Goal: Information Seeking & Learning: Find specific fact

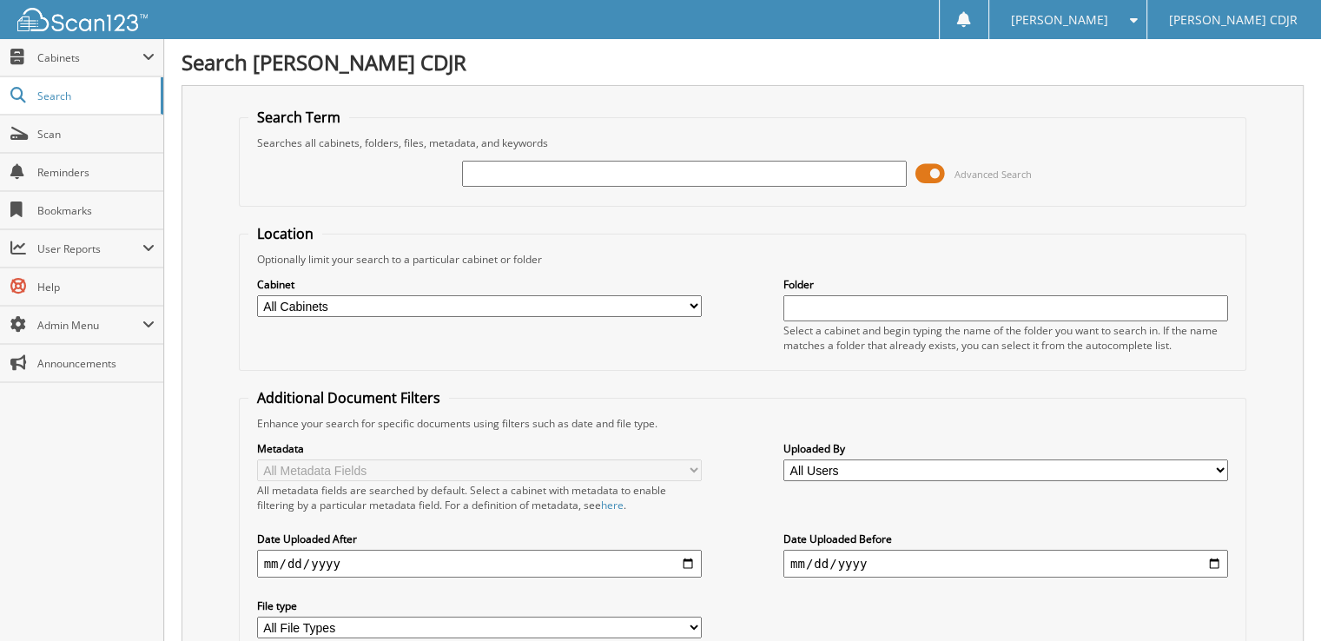
drag, startPoint x: 0, startPoint y: 0, endPoint x: 545, endPoint y: 164, distance: 569.4
click at [545, 164] on input "text" at bounding box center [684, 174] width 445 height 26
type input "kelley"
type input "tyler kelley"
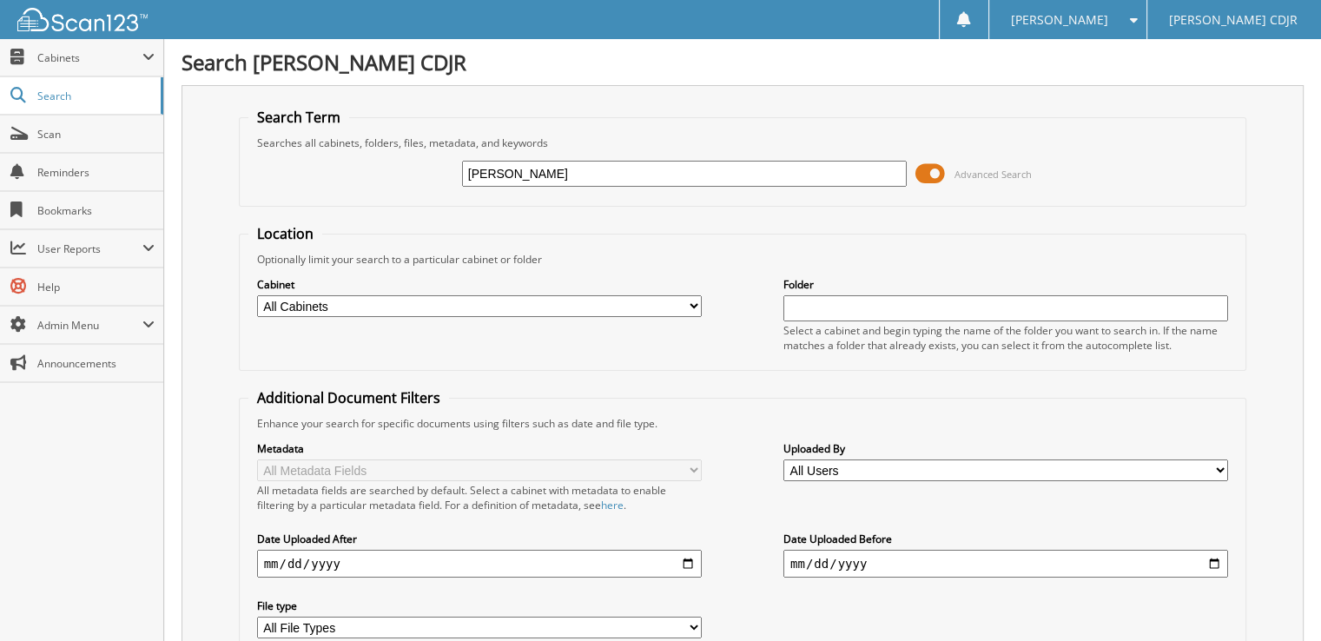
drag, startPoint x: 556, startPoint y: 180, endPoint x: 86, endPoint y: 242, distance: 473.9
type input "4950"
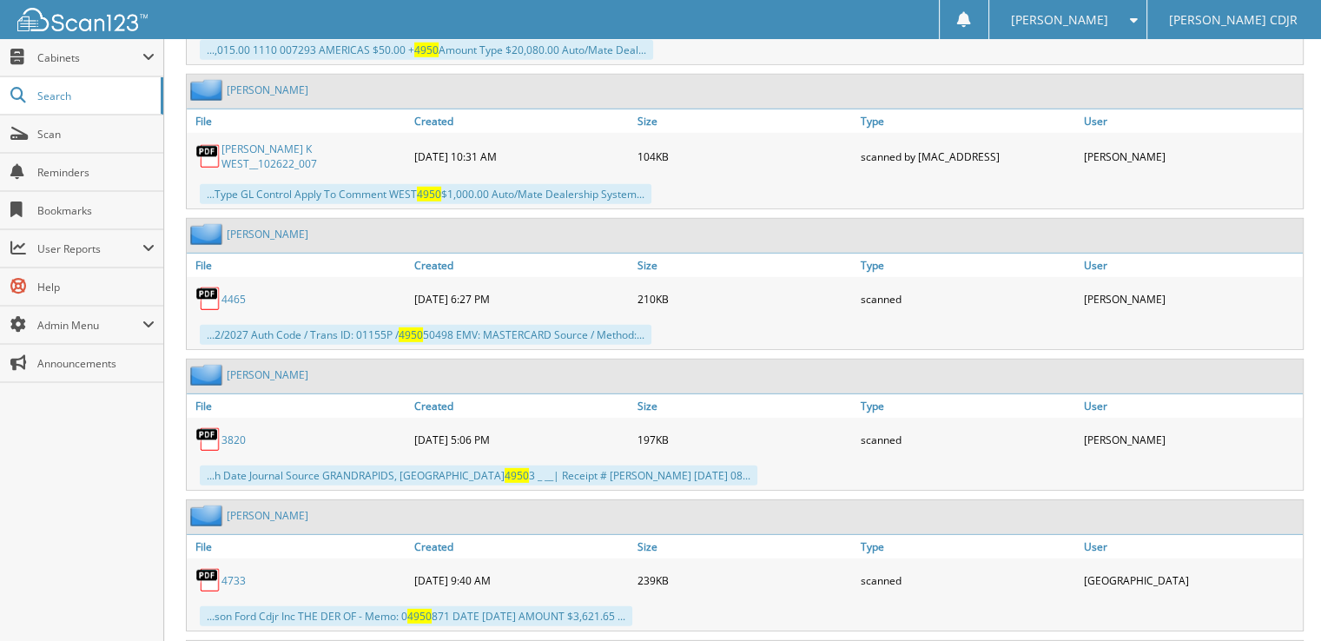
scroll to position [11548, 0]
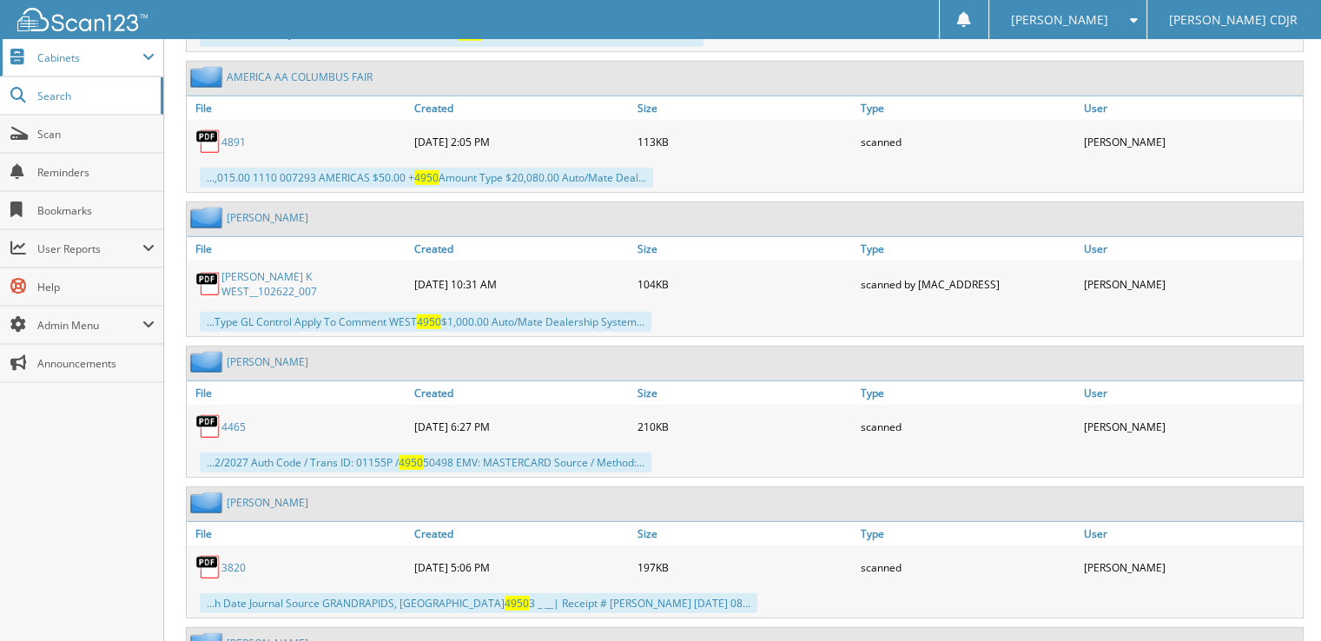
click at [66, 46] on span "Cabinets" at bounding box center [81, 57] width 163 height 37
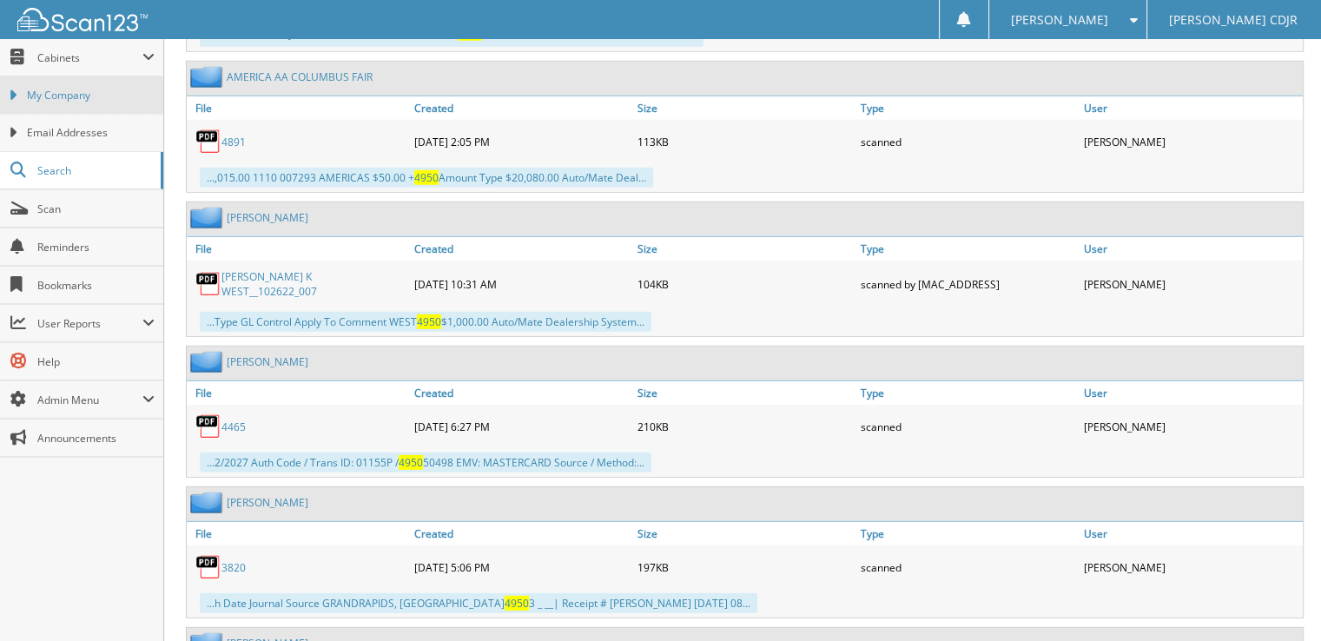
click at [127, 86] on link "My Company" at bounding box center [81, 94] width 163 height 37
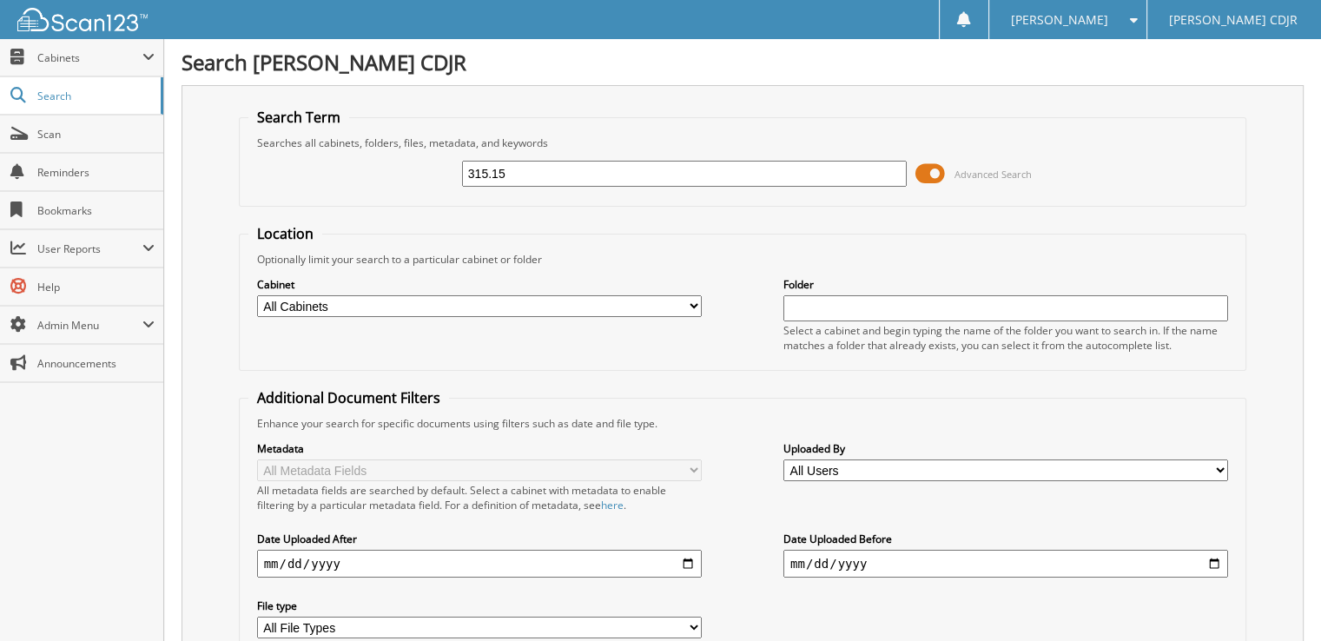
type input "315.15"
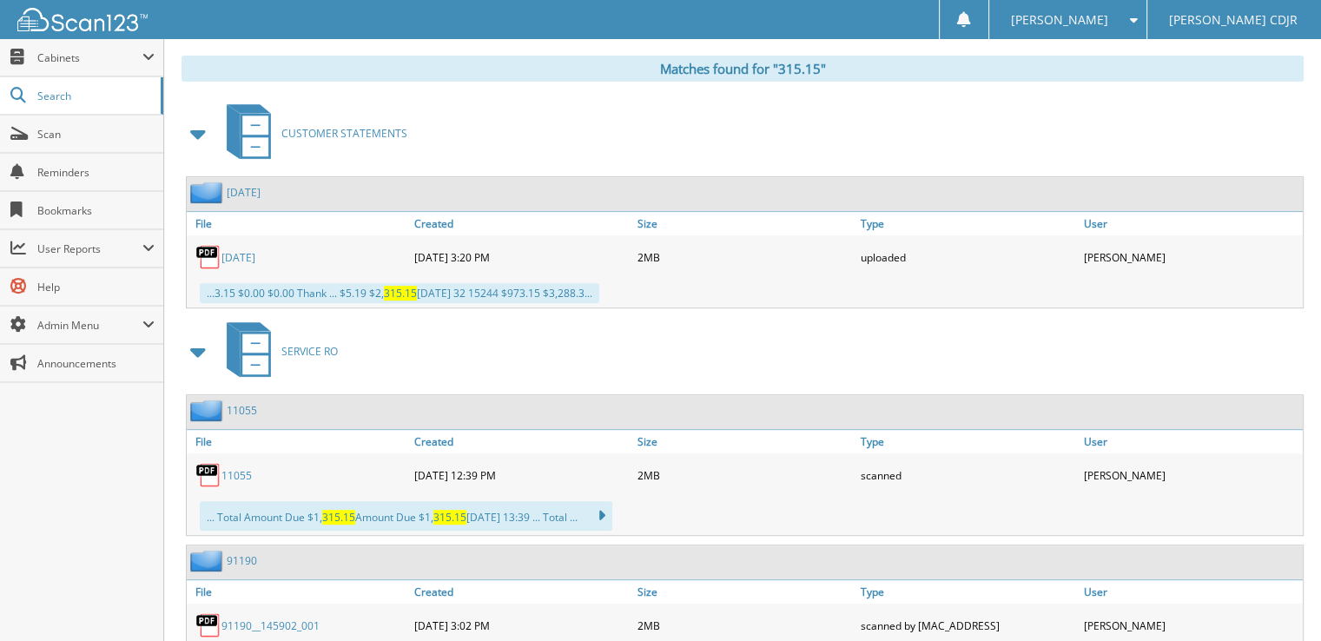
scroll to position [868, 0]
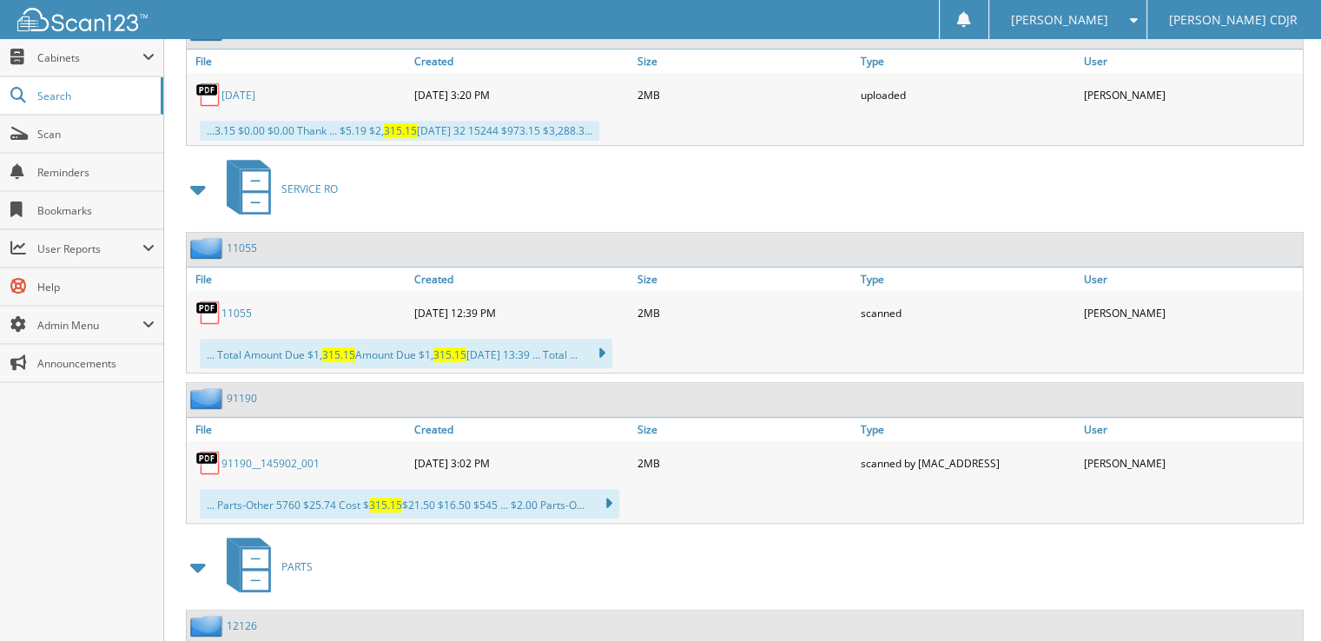
click at [241, 306] on link "11055" at bounding box center [236, 313] width 30 height 15
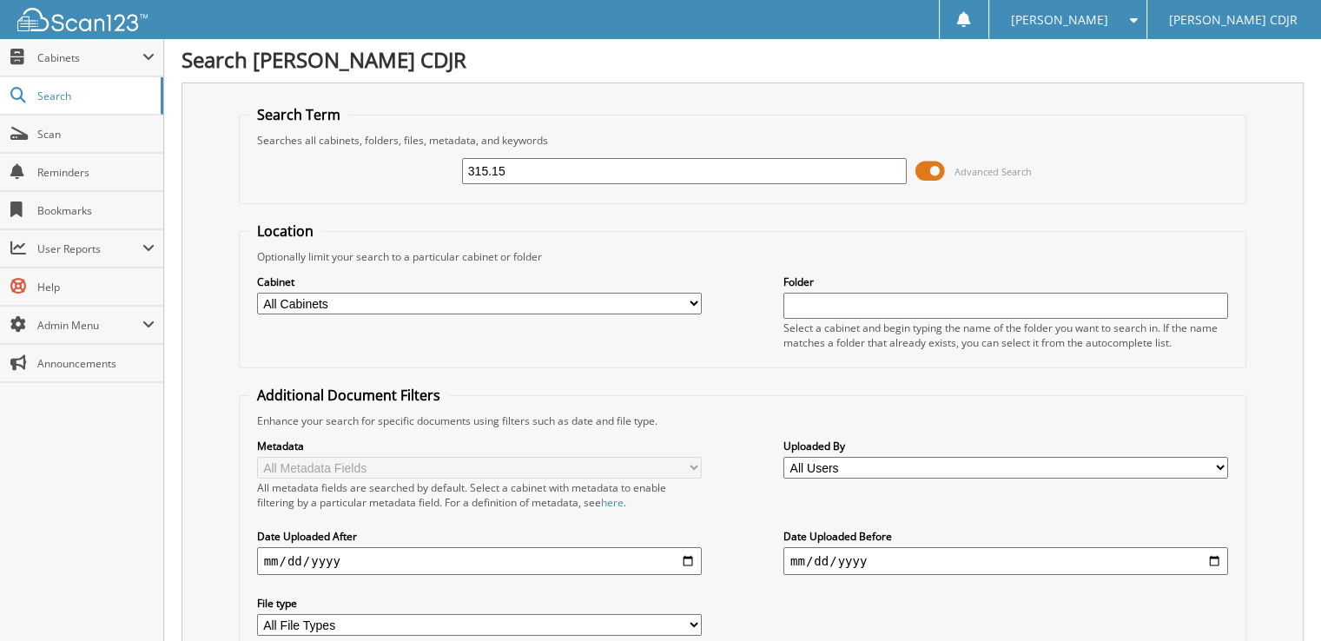
scroll to position [0, 0]
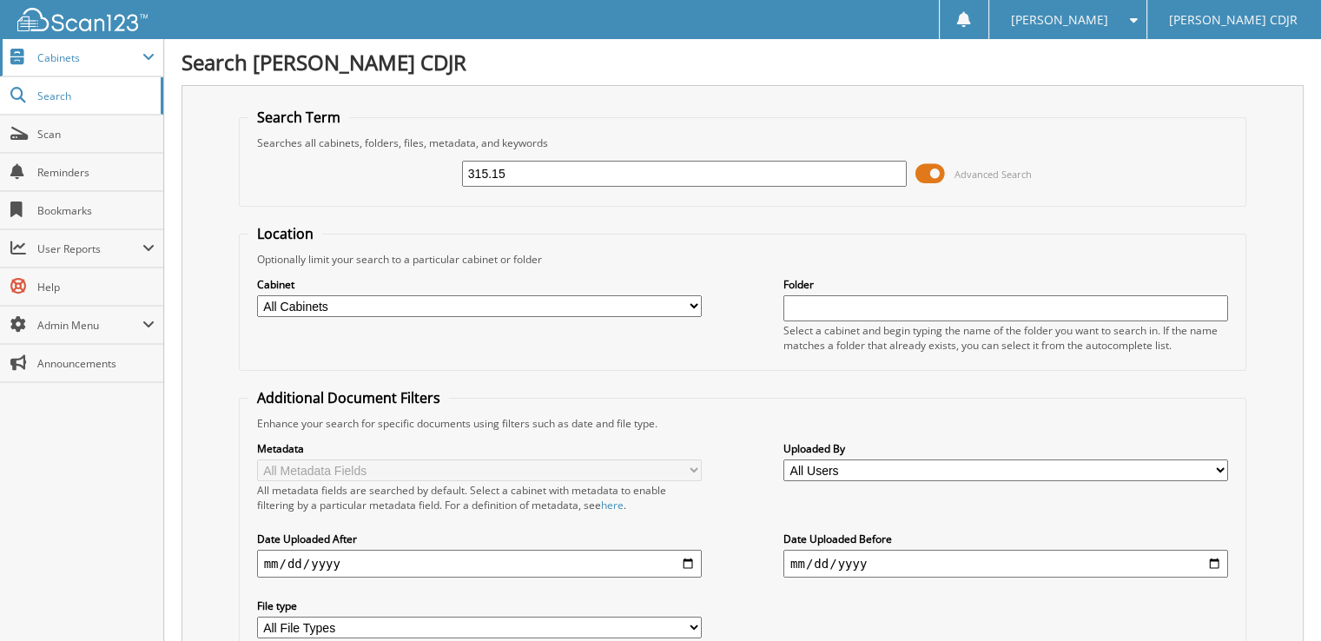
click at [57, 65] on span "Cabinets" at bounding box center [81, 57] width 163 height 37
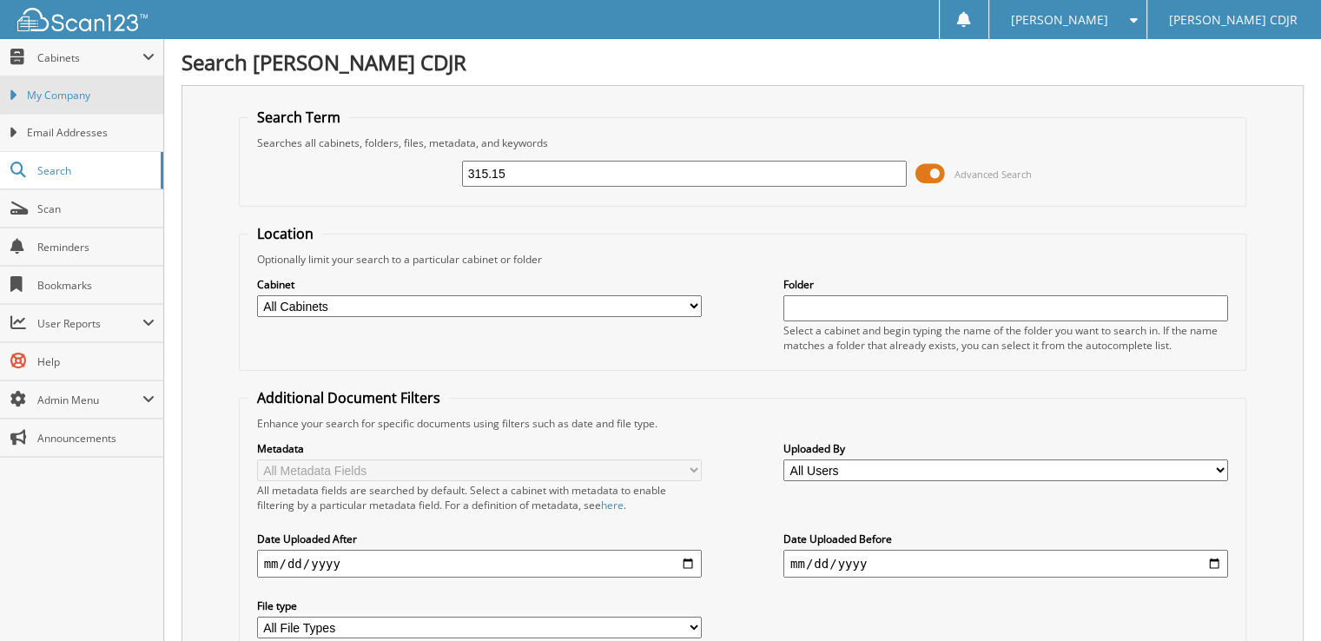
click at [111, 101] on span "My Company" at bounding box center [91, 96] width 128 height 16
